Goal: Navigation & Orientation: Find specific page/section

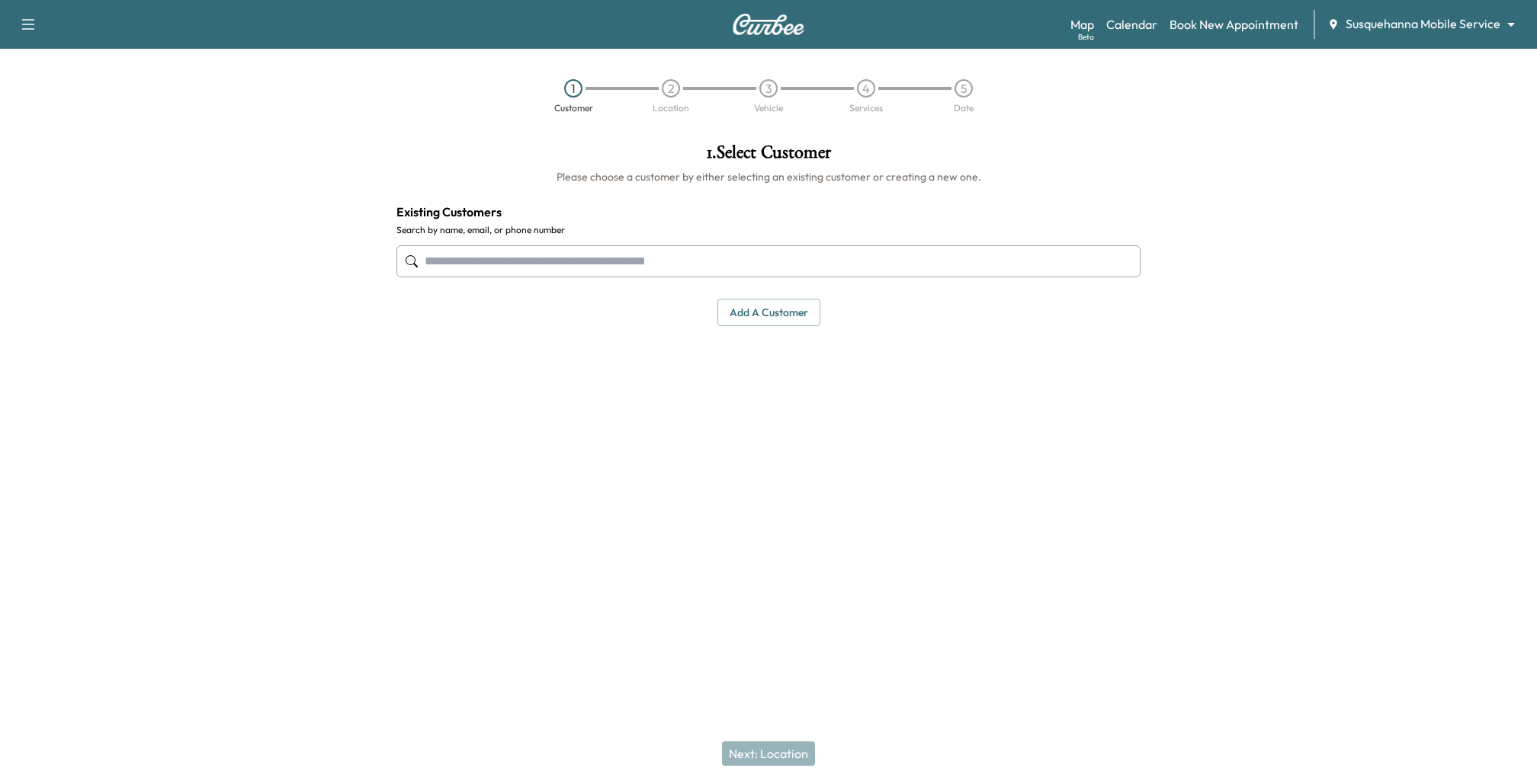
click at [1447, 28] on body "Support Log Out Map Beta Calendar Book New Appointment Susquehanna Mobile Servi…" at bounding box center [768, 392] width 1537 height 784
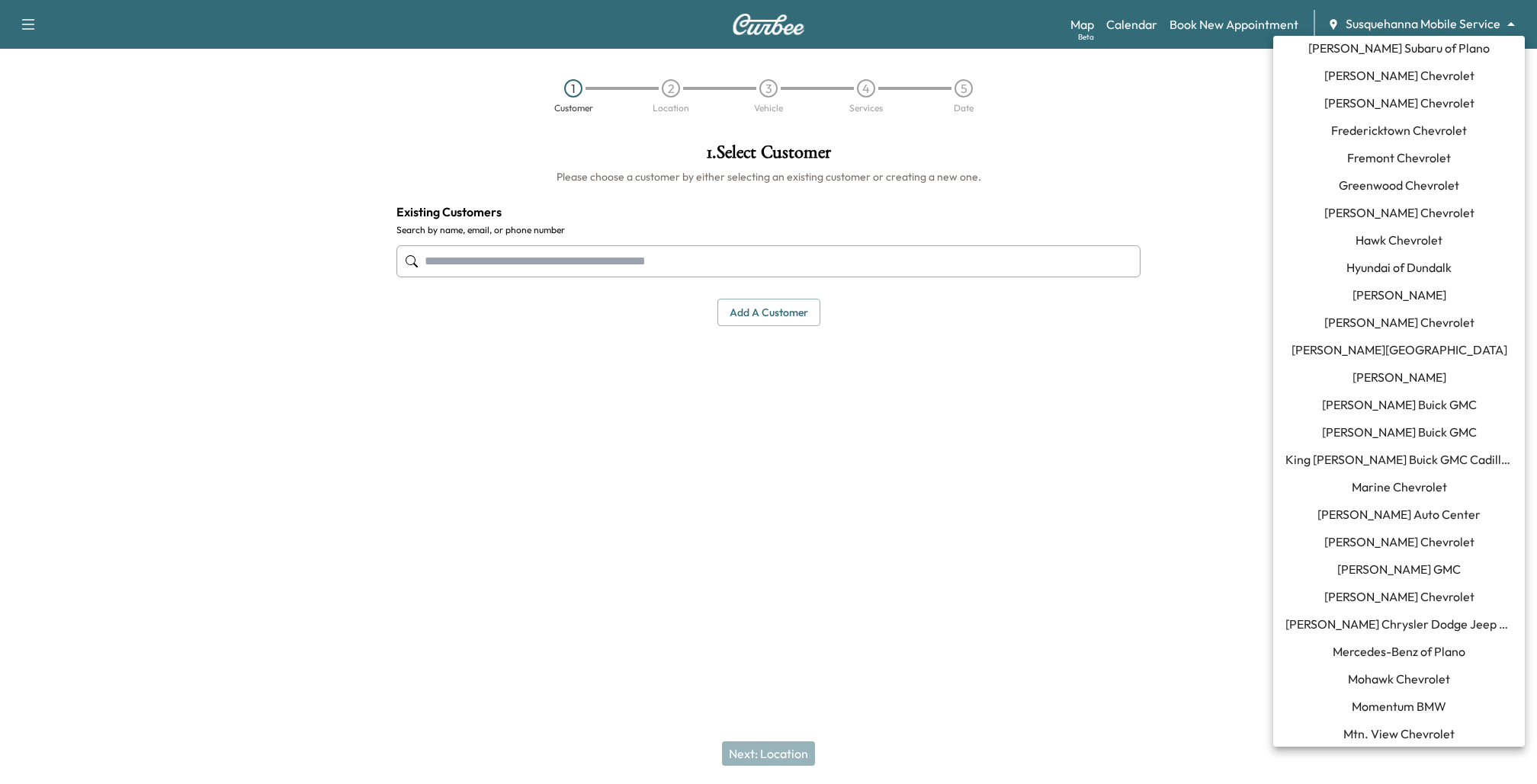
scroll to position [589, 0]
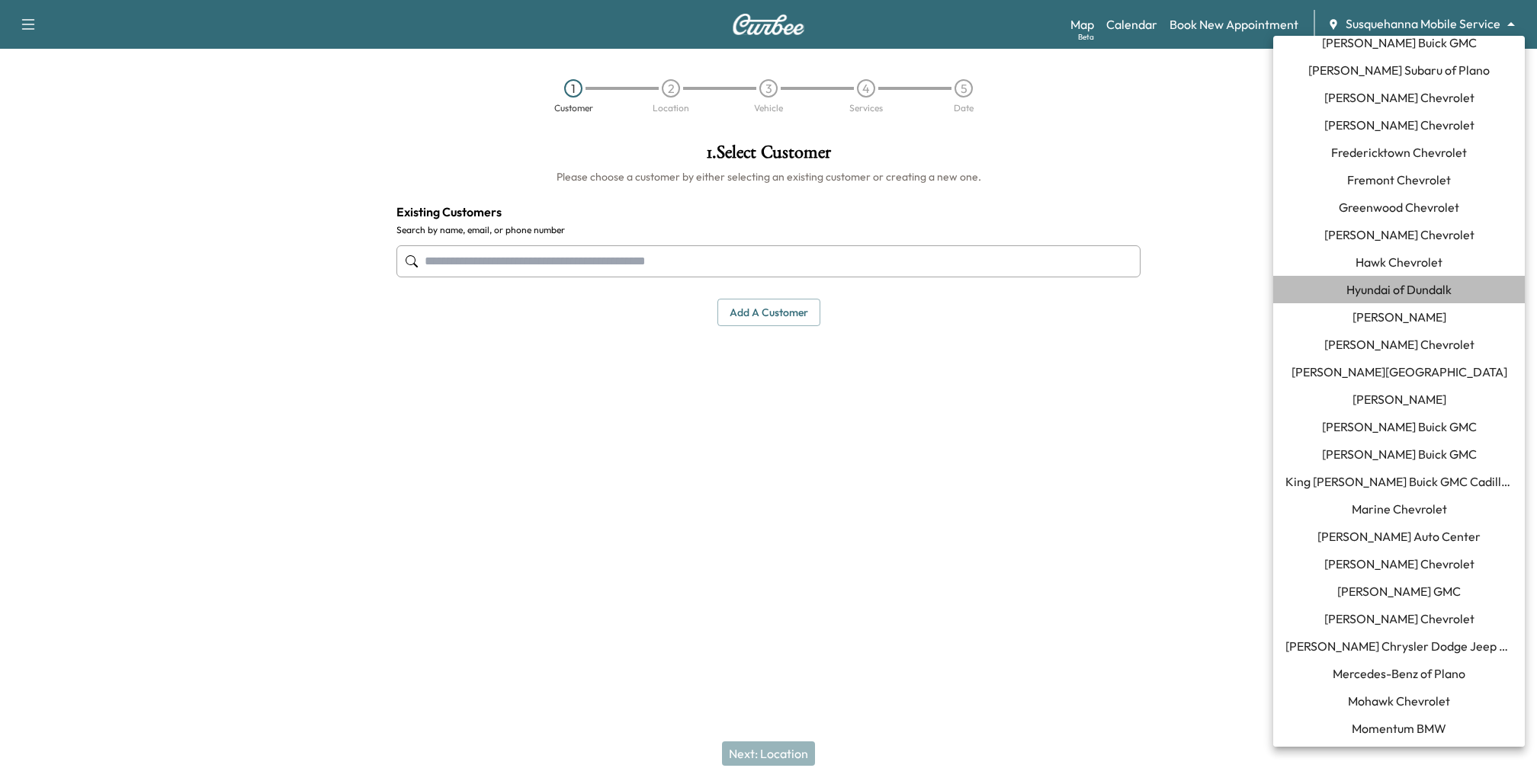
click at [1384, 289] on span "Hyundai of Dundalk" at bounding box center [1398, 289] width 105 height 18
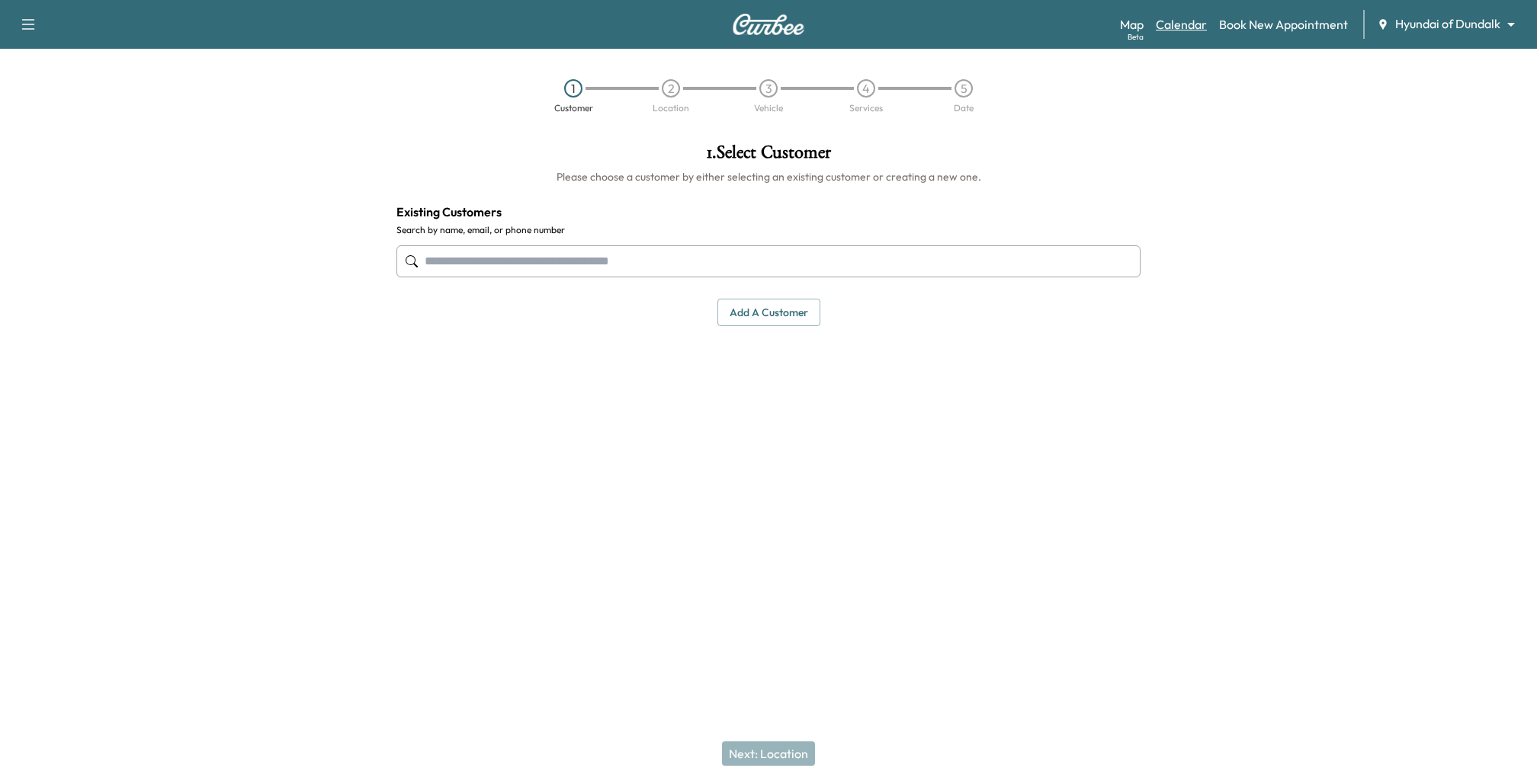
click at [1184, 30] on link "Calendar" at bounding box center [1180, 24] width 51 height 18
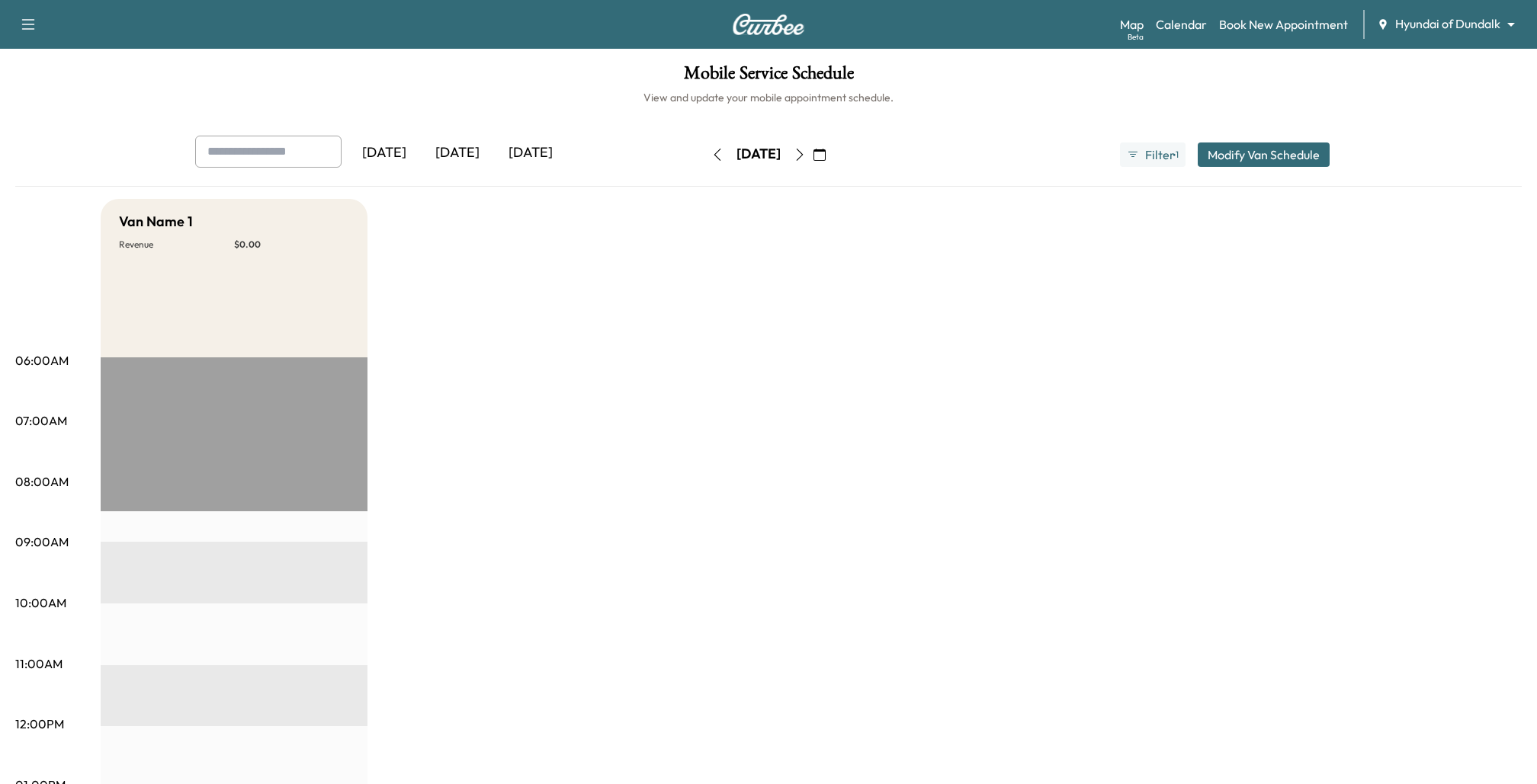
click at [806, 151] on icon "button" at bounding box center [800, 155] width 12 height 12
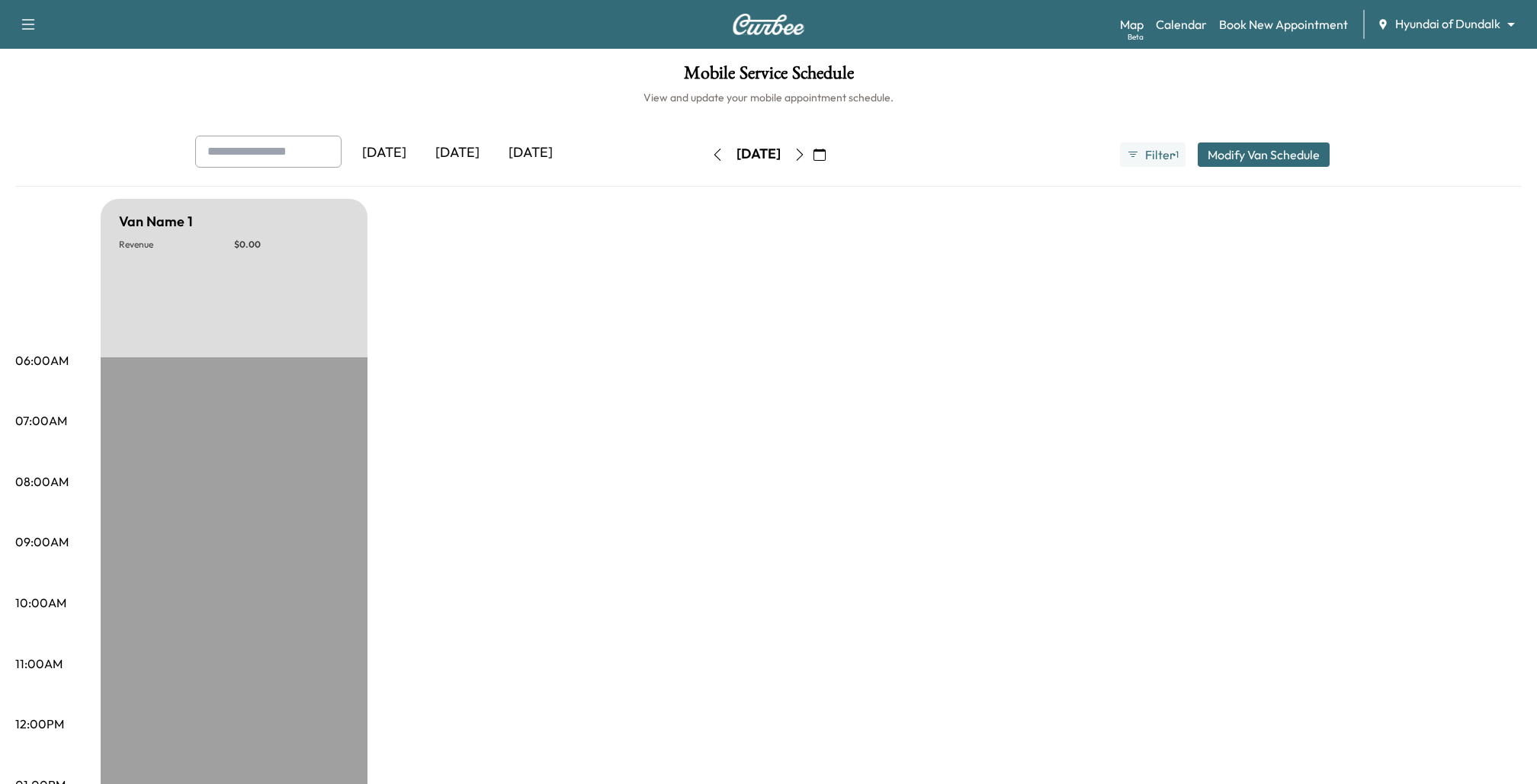
click at [806, 151] on icon "button" at bounding box center [800, 155] width 12 height 12
click at [806, 158] on icon "button" at bounding box center [800, 155] width 12 height 12
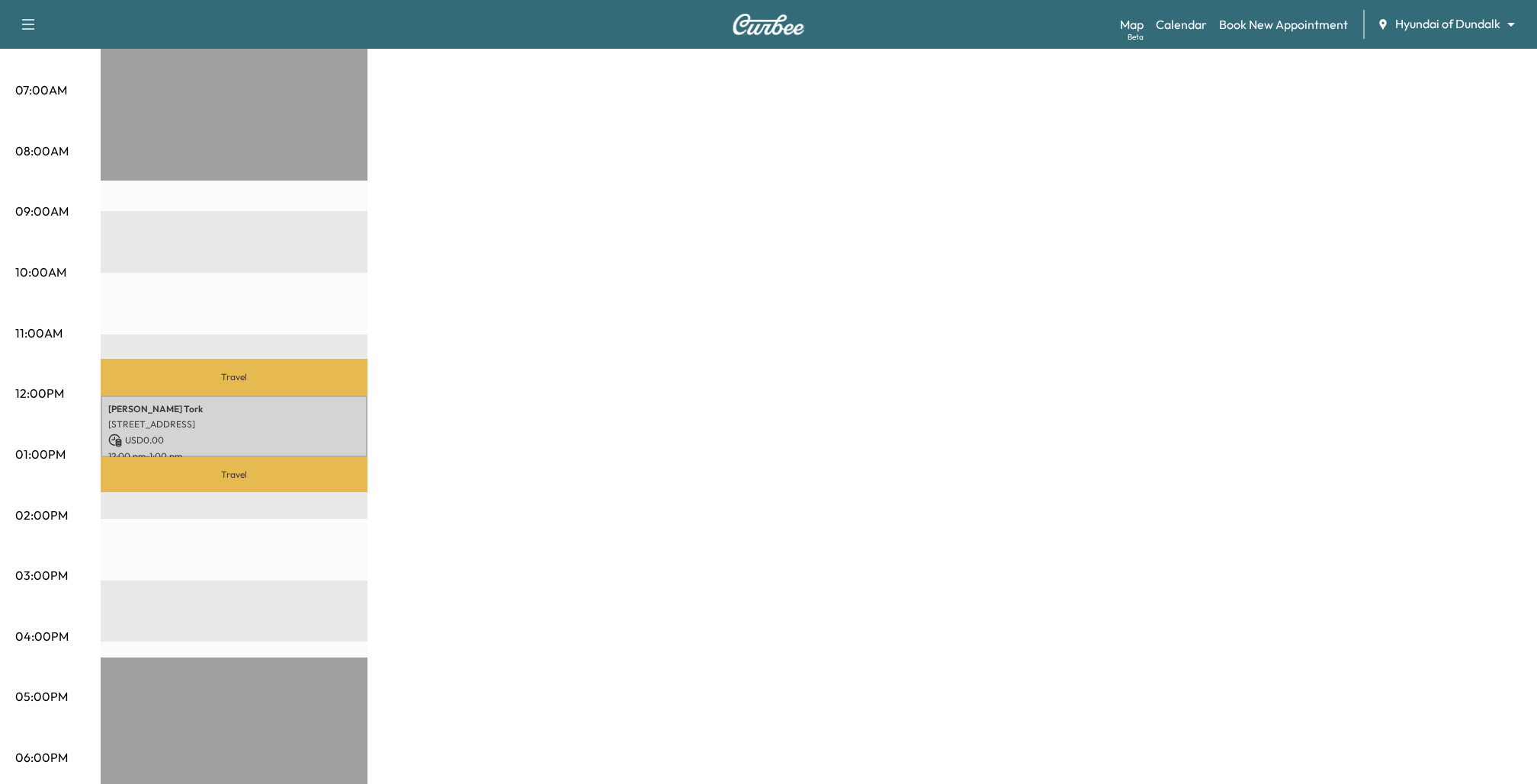
scroll to position [324, 0]
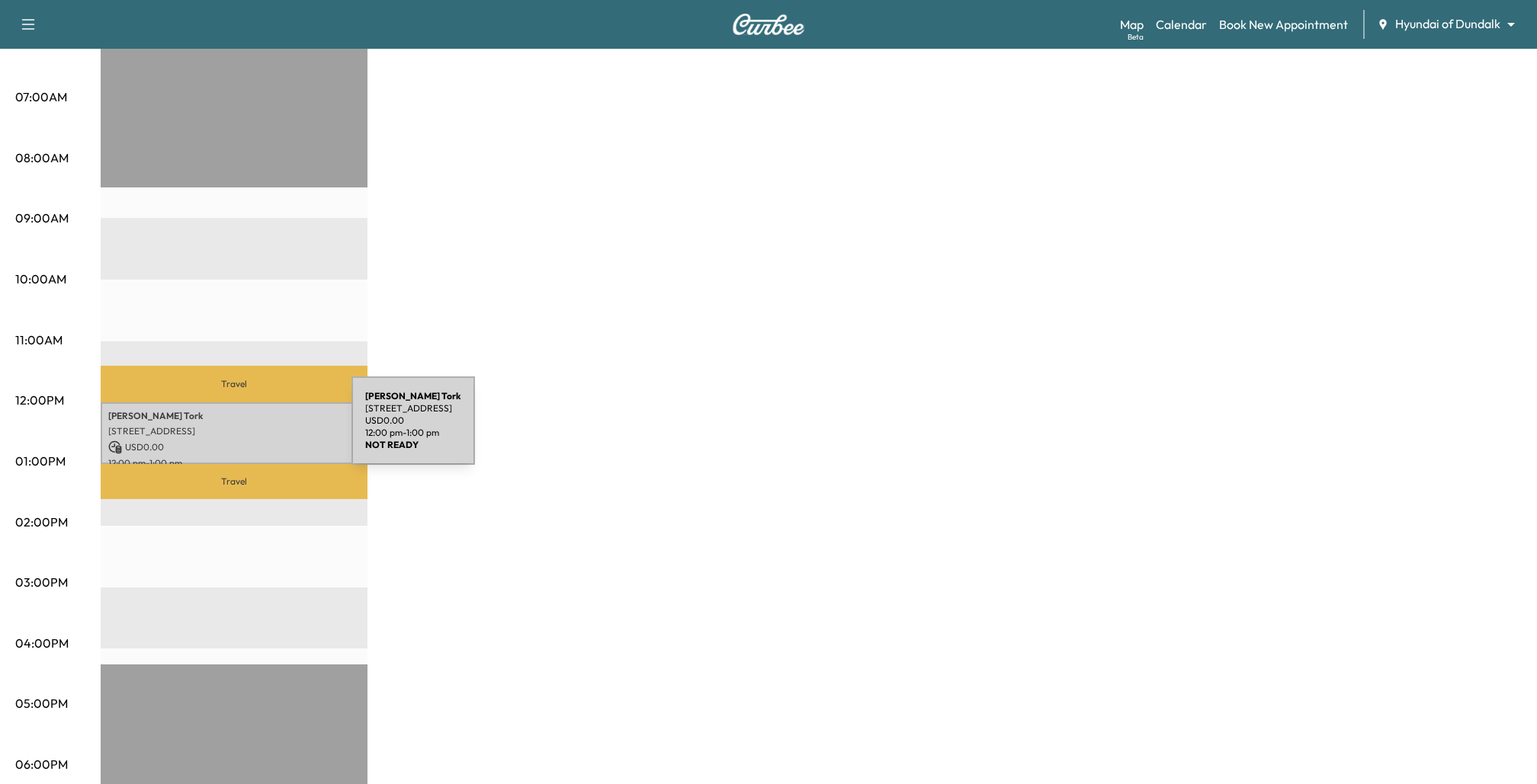
click at [237, 430] on p "[STREET_ADDRESS]" at bounding box center [234, 432] width 252 height 12
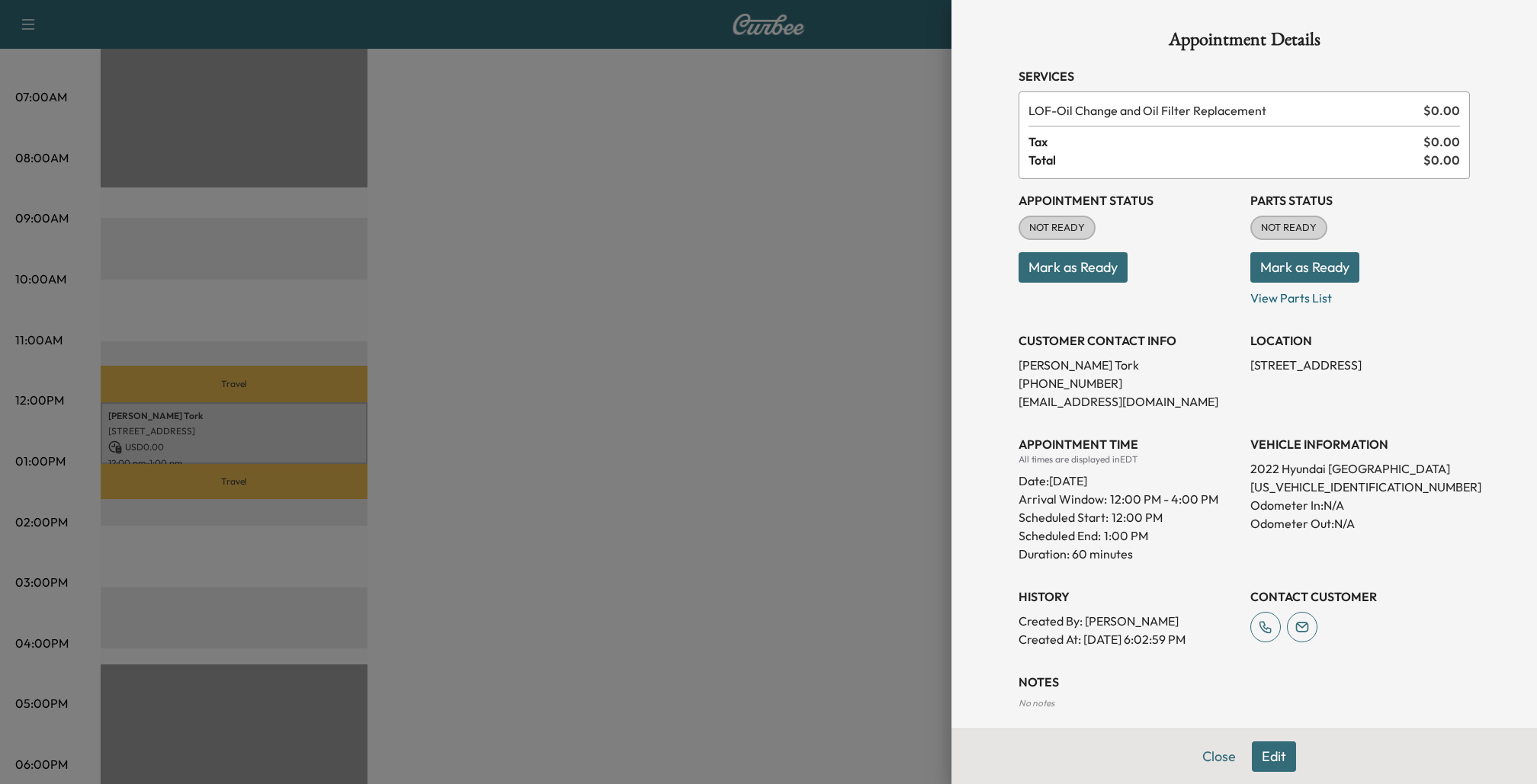
click at [798, 470] on div at bounding box center [768, 392] width 1537 height 784
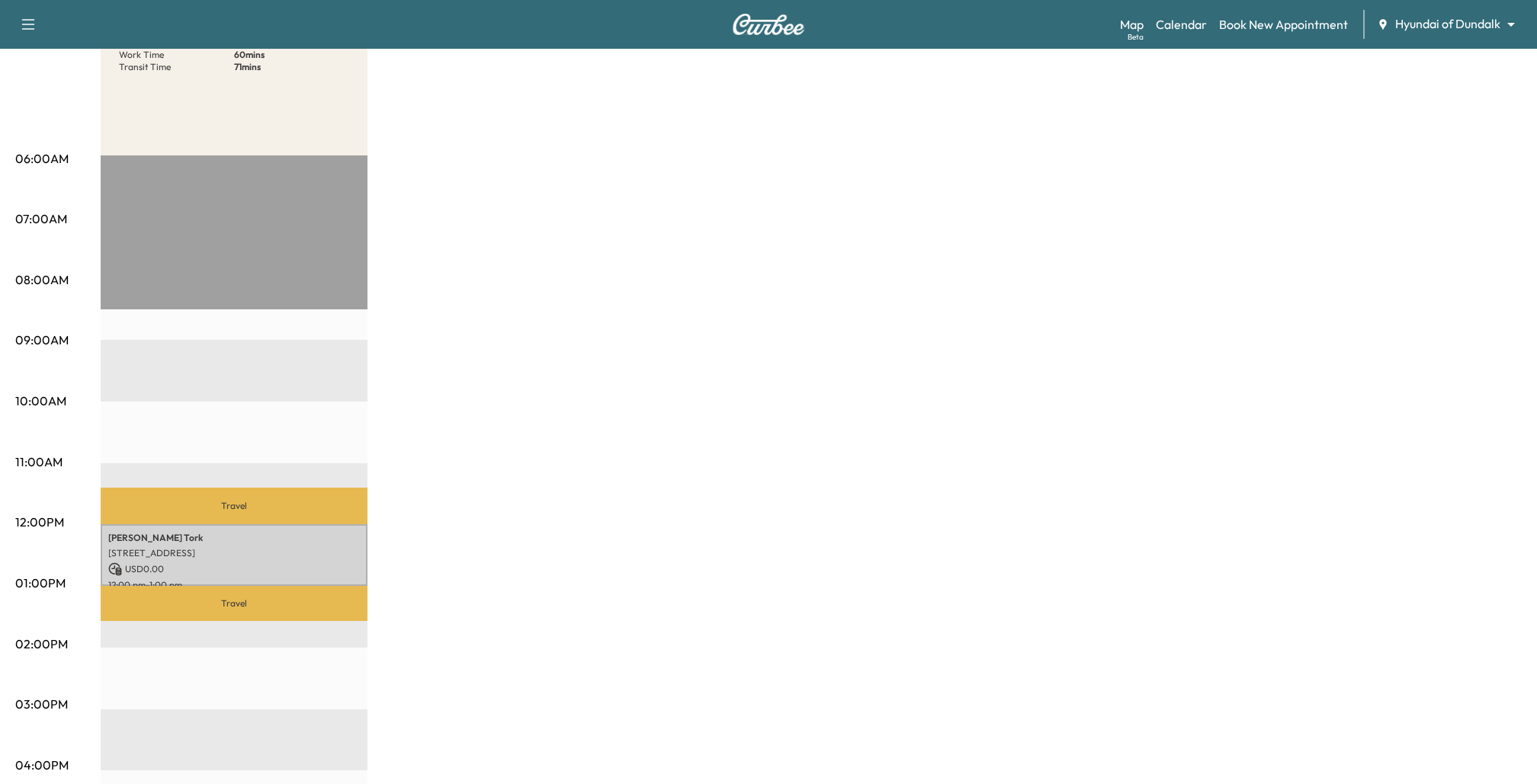
scroll to position [0, 0]
